Goal: Find specific page/section: Find specific page/section

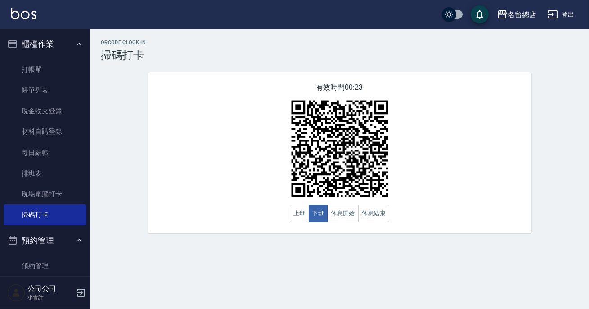
scroll to position [81, 0]
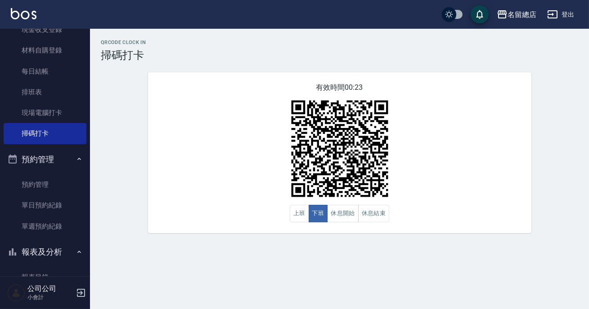
drag, startPoint x: 300, startPoint y: 219, endPoint x: 290, endPoint y: 211, distance: 12.5
click at [299, 219] on button "上班" at bounding box center [299, 214] width 19 height 18
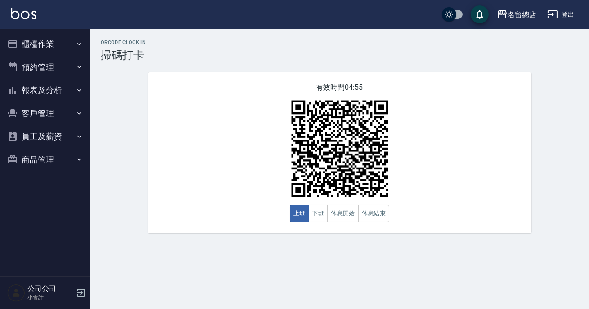
click at [331, 237] on div "QRcode Clock In 掃碼打卡 有效時間 04:55 上班 下班 休息開始 休息結束" at bounding box center [339, 136] width 499 height 215
click at [79, 45] on icon "button" at bounding box center [79, 43] width 7 height 7
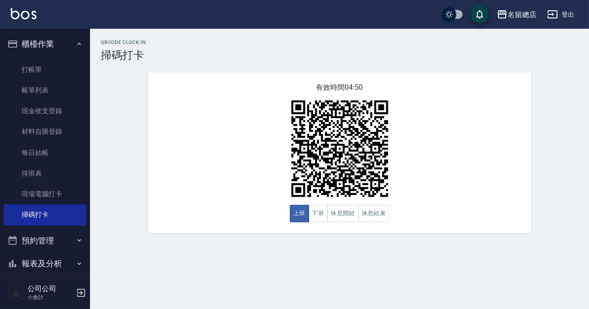
scroll to position [79, 0]
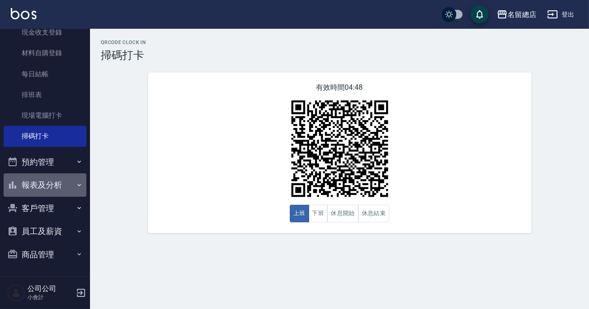
click at [76, 184] on icon "button" at bounding box center [79, 185] width 7 height 7
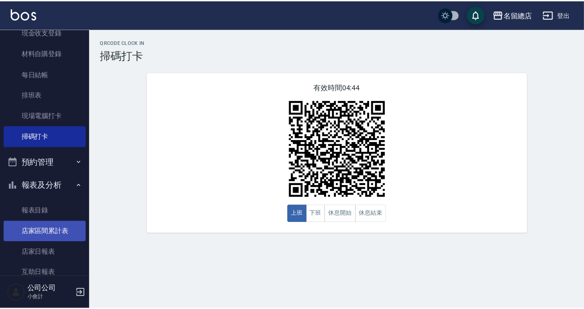
scroll to position [161, 0]
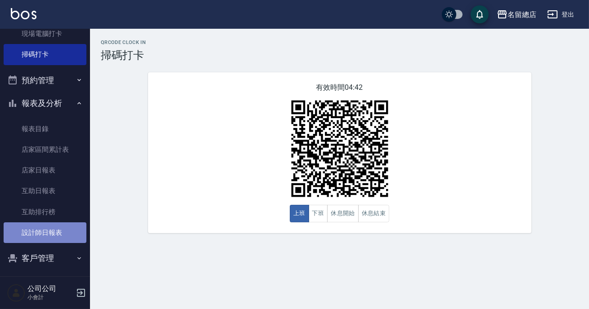
click at [63, 240] on link "設計師日報表" at bounding box center [45, 233] width 83 height 21
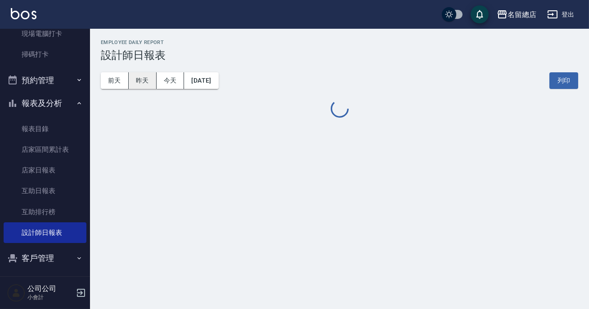
click at [135, 82] on button "昨天" at bounding box center [143, 80] width 28 height 17
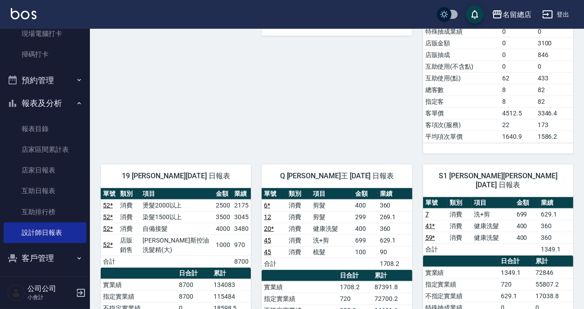
scroll to position [1887, 0]
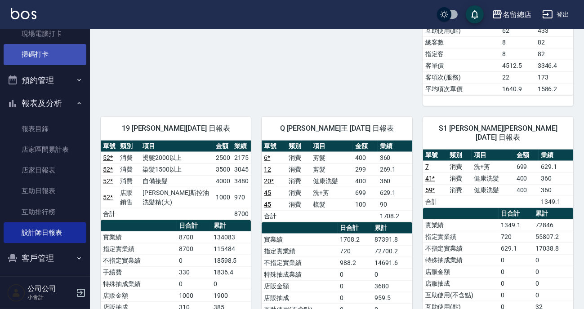
click at [47, 57] on link "掃碼打卡" at bounding box center [45, 54] width 83 height 21
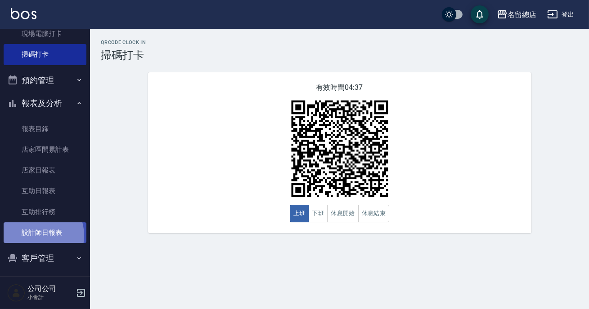
click at [36, 235] on link "設計師日報表" at bounding box center [45, 233] width 83 height 21
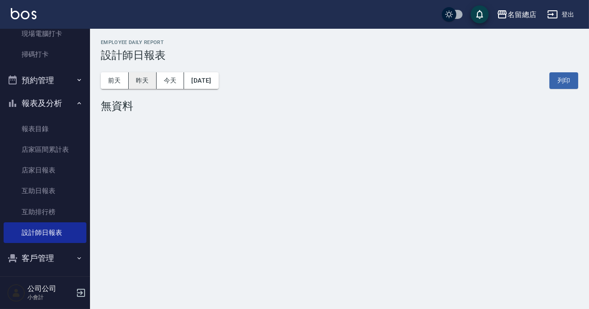
click at [141, 82] on button "昨天" at bounding box center [143, 80] width 28 height 17
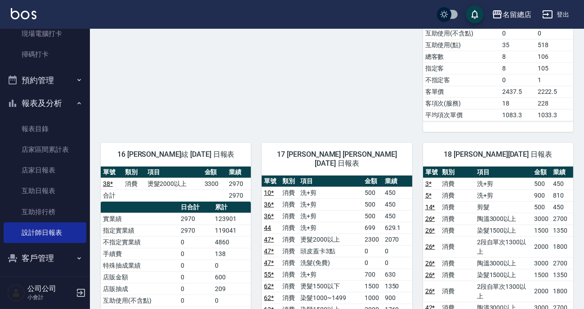
scroll to position [1478, 0]
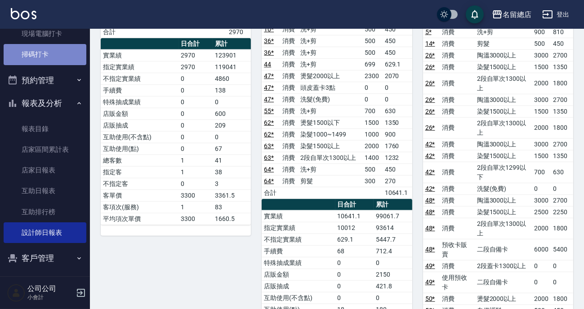
click at [63, 58] on link "掃碼打卡" at bounding box center [45, 54] width 83 height 21
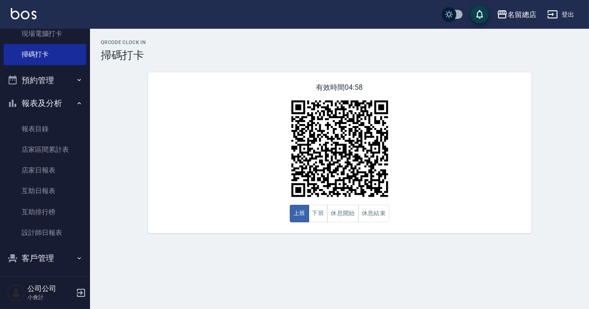
click at [76, 103] on icon "button" at bounding box center [79, 103] width 7 height 7
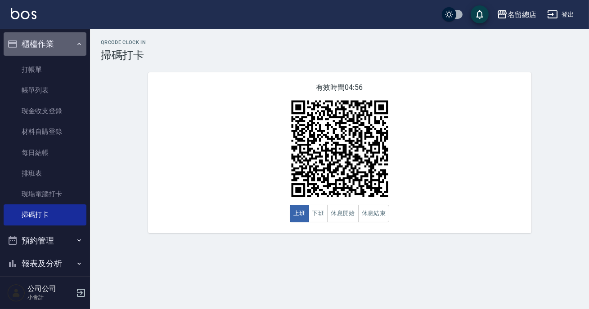
click at [76, 46] on icon "button" at bounding box center [79, 43] width 7 height 7
